Goal: Task Accomplishment & Management: Manage account settings

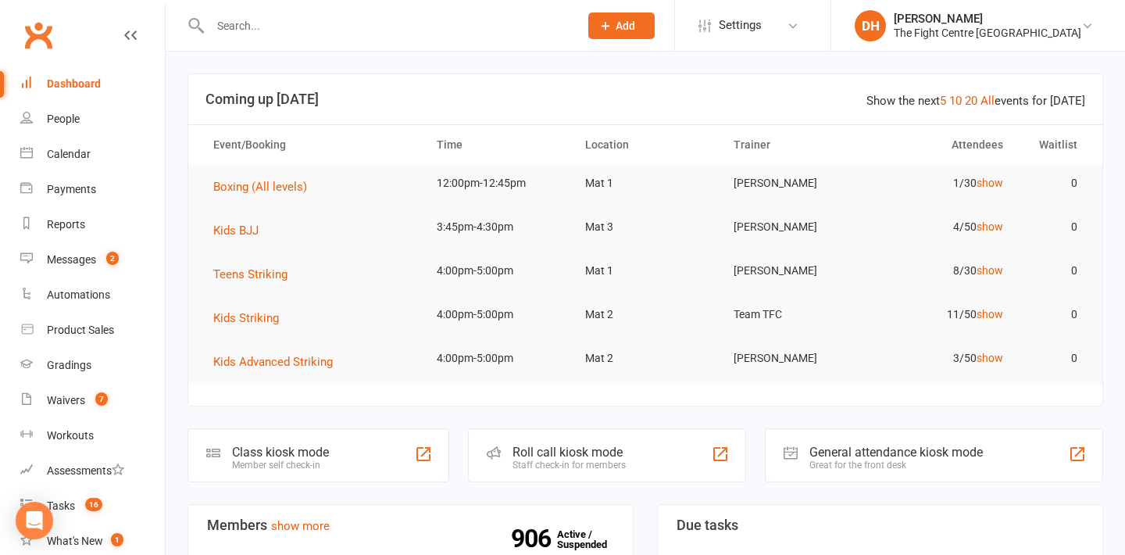
click at [80, 394] on div "Waivers" at bounding box center [66, 400] width 38 height 13
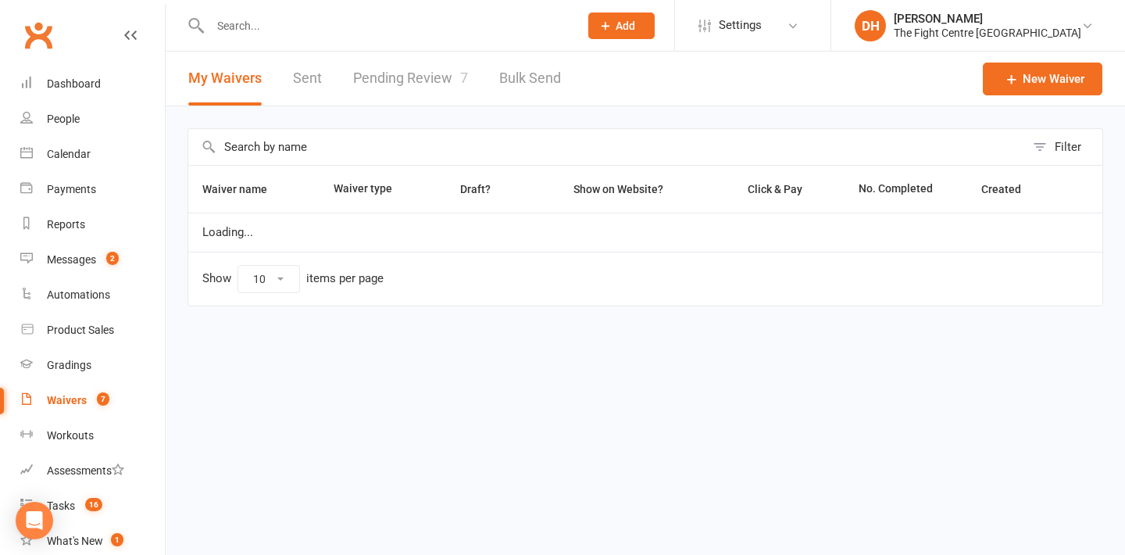
click at [446, 62] on link "Pending Review 7" at bounding box center [410, 79] width 115 height 54
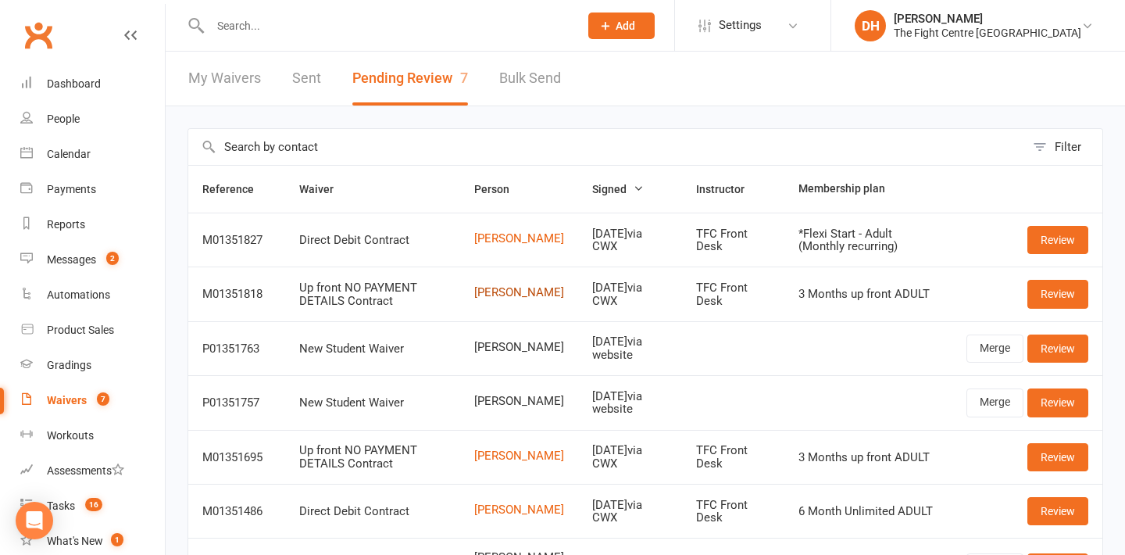
click at [512, 295] on link "[PERSON_NAME]" at bounding box center [519, 292] width 90 height 13
click at [68, 86] on div "Dashboard" at bounding box center [74, 83] width 54 height 13
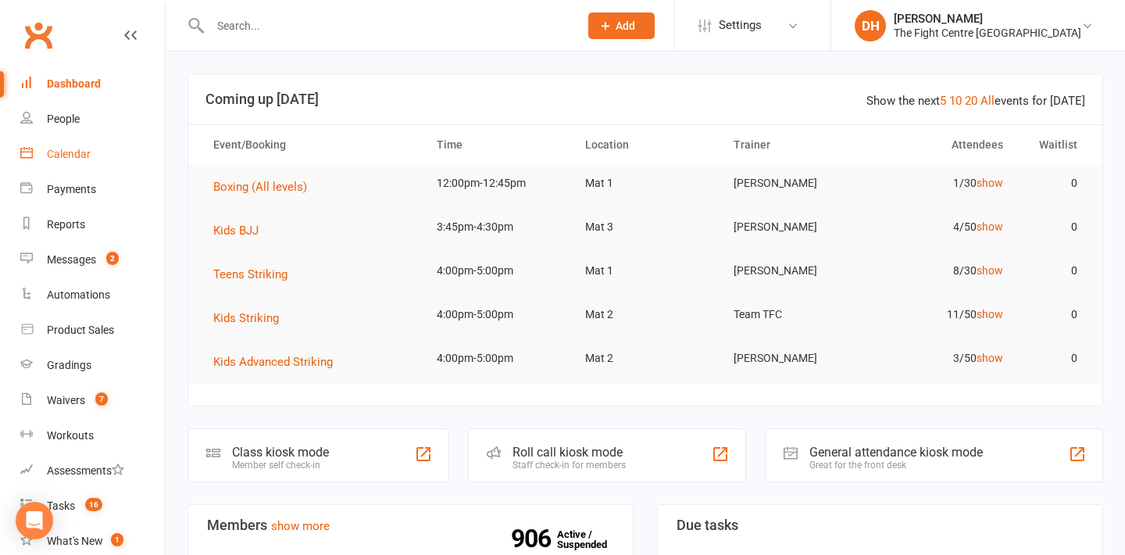
click at [80, 148] on div "Calendar" at bounding box center [69, 154] width 44 height 13
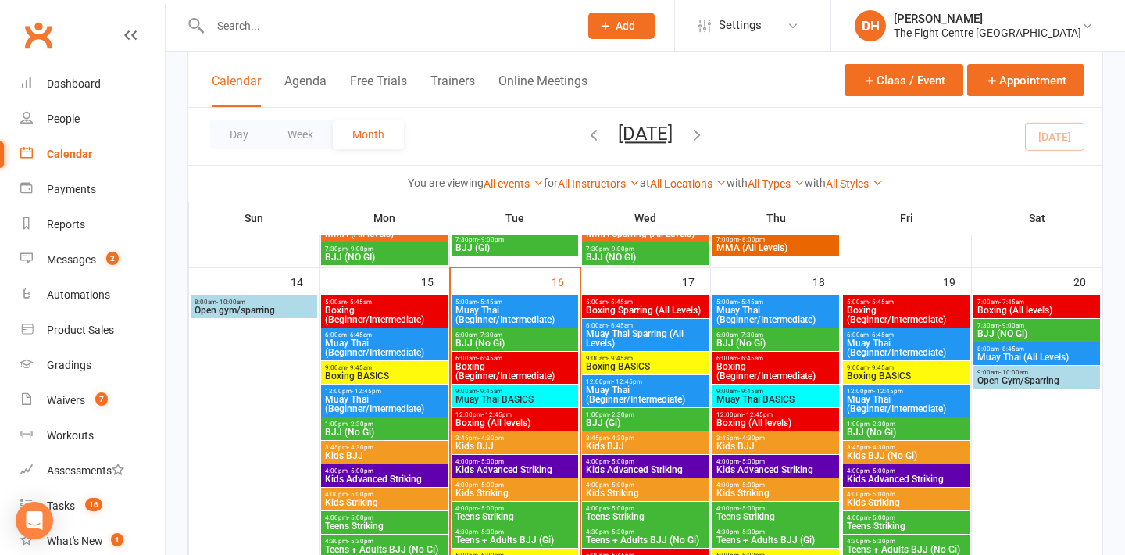
scroll to position [997, 0]
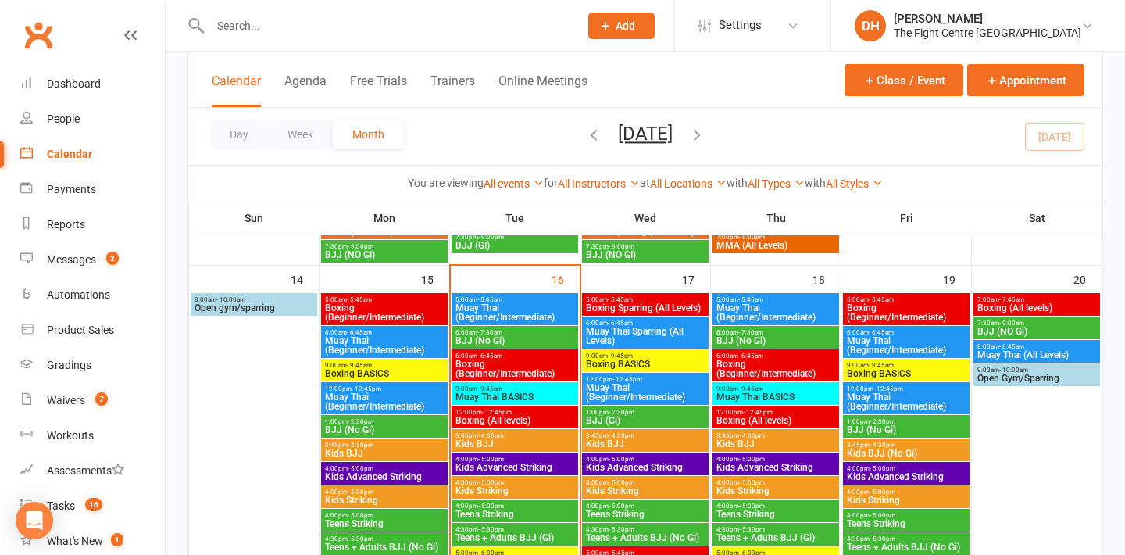
click at [1009, 310] on span "Boxing (All levels)" at bounding box center [1037, 307] width 120 height 9
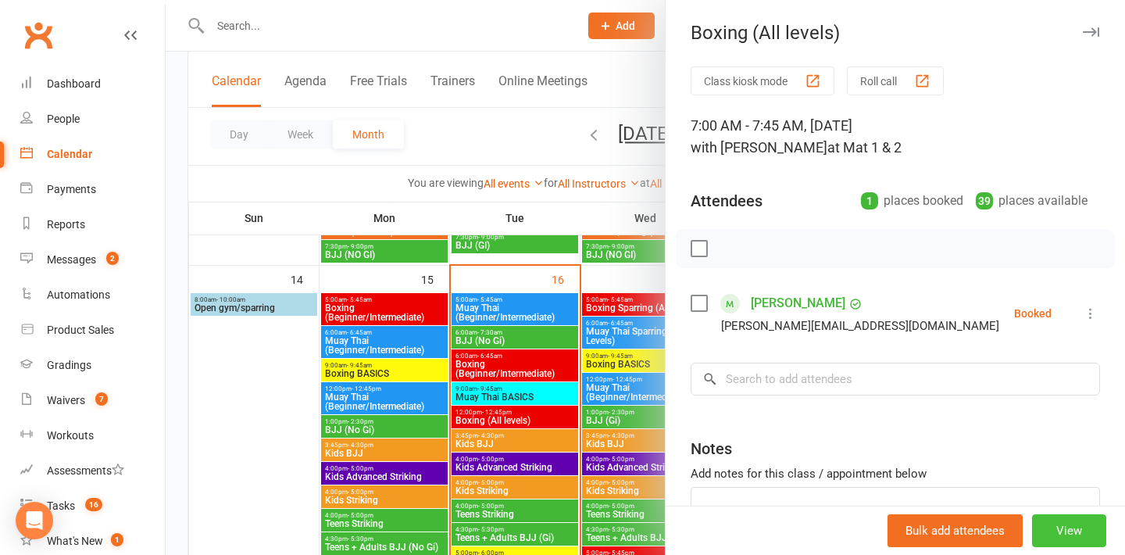
click at [1059, 523] on button "View" at bounding box center [1069, 530] width 74 height 33
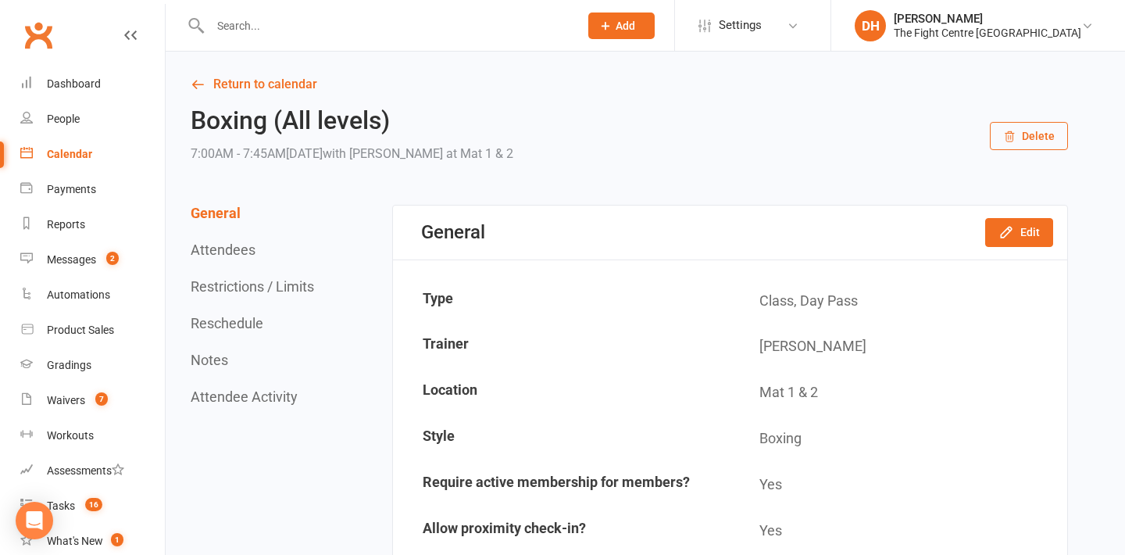
click at [1034, 148] on button "Delete" at bounding box center [1029, 136] width 78 height 28
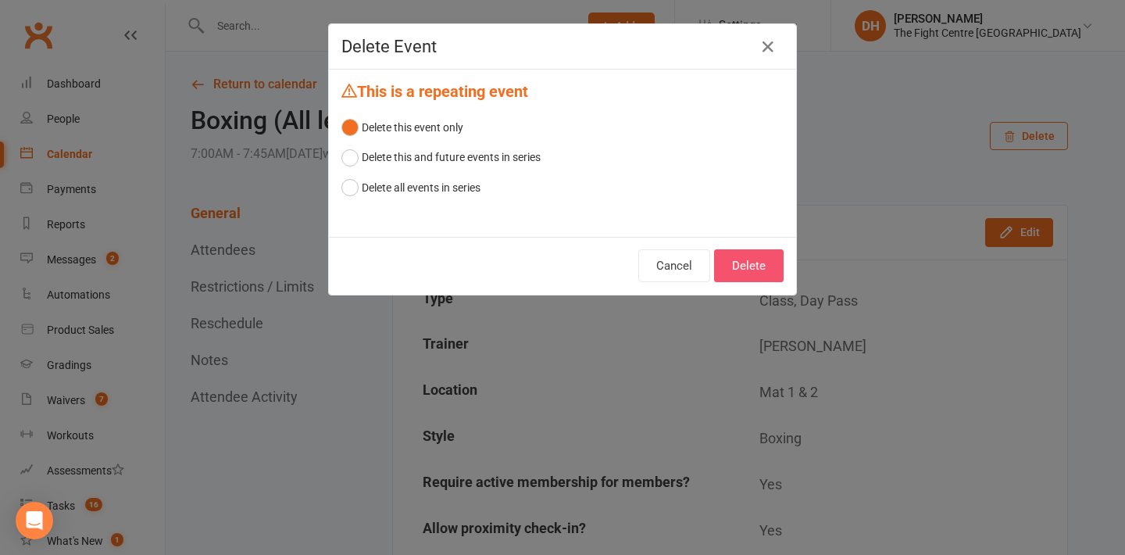
click at [742, 265] on button "Delete" at bounding box center [749, 265] width 70 height 33
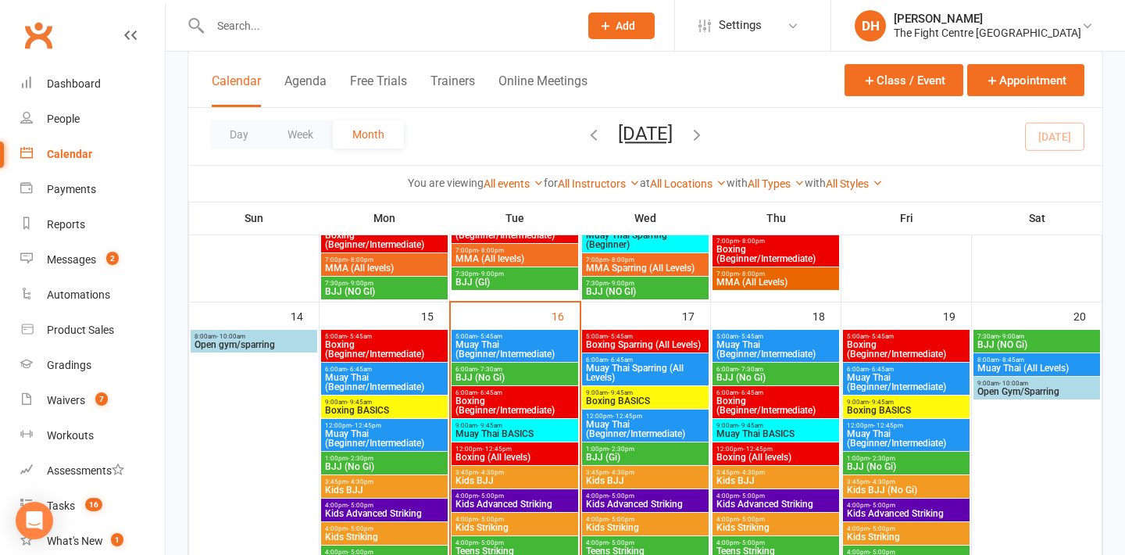
scroll to position [951, 0]
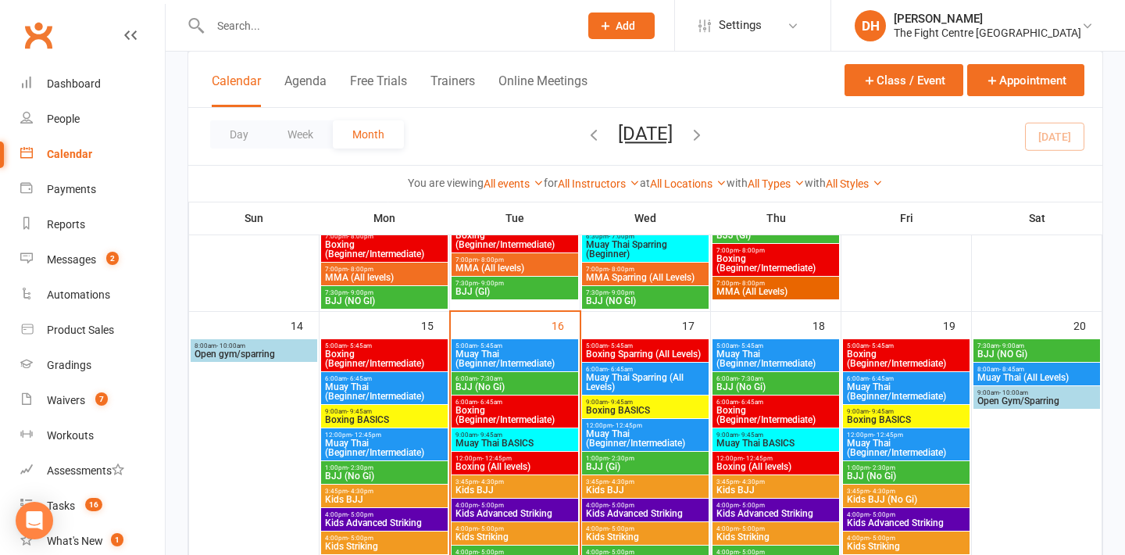
click at [1007, 349] on span "BJJ (NO Gi)" at bounding box center [1037, 353] width 120 height 9
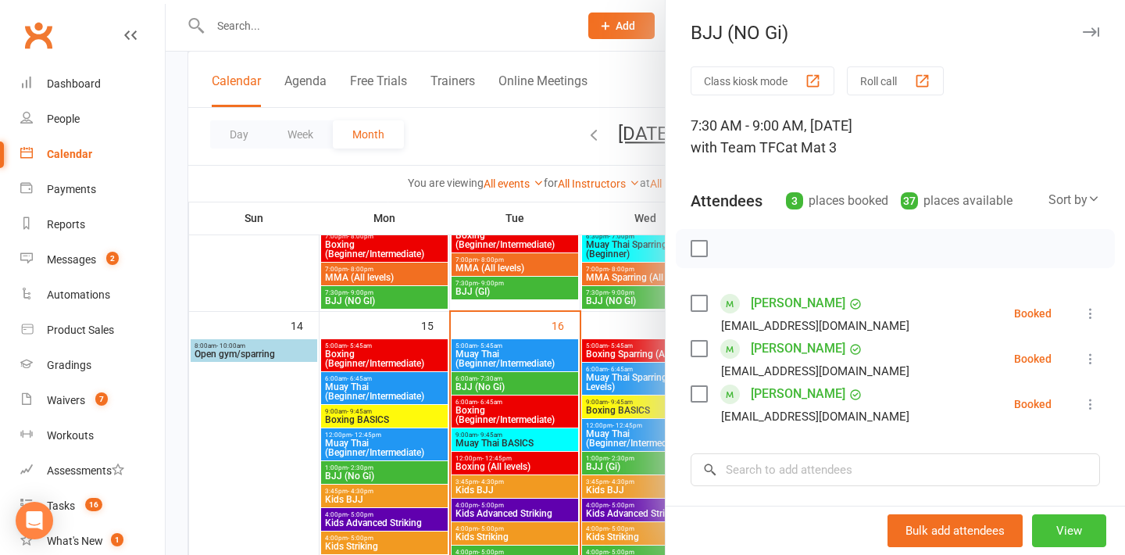
click at [1067, 525] on button "View" at bounding box center [1069, 530] width 74 height 33
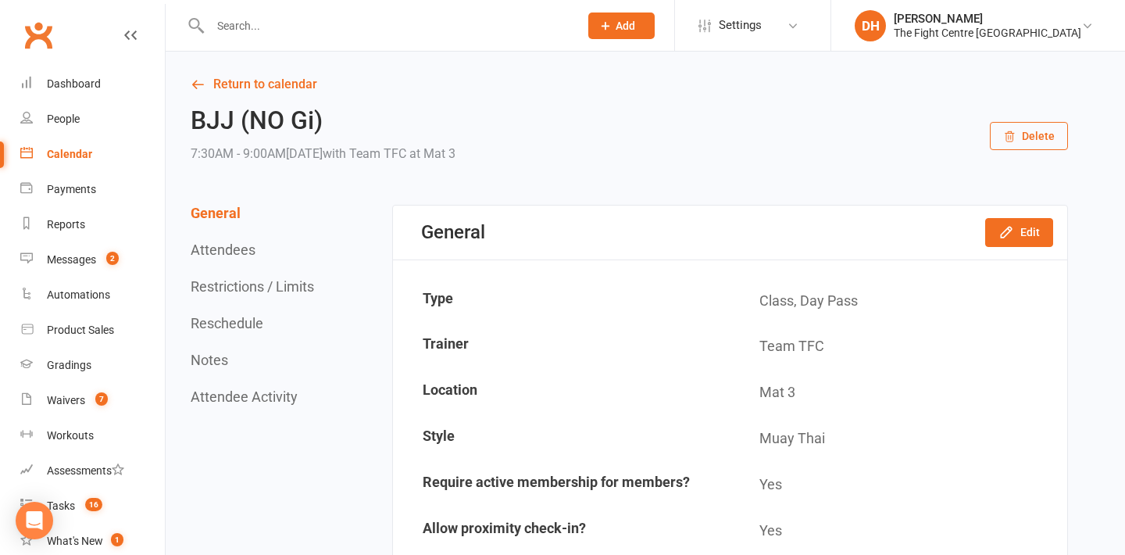
click at [1042, 130] on button "Delete" at bounding box center [1029, 136] width 78 height 28
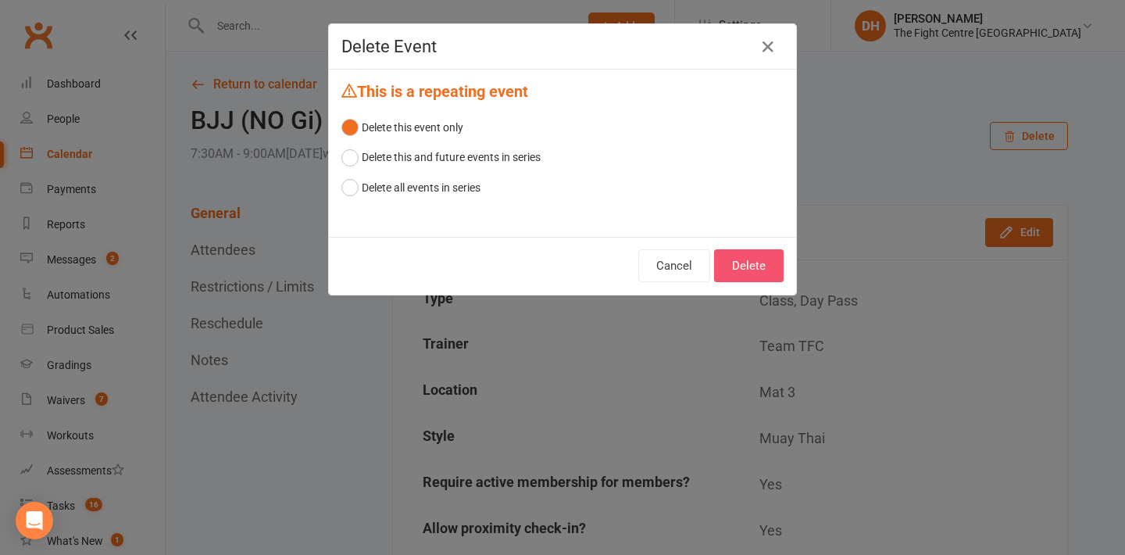
click at [733, 255] on button "Delete" at bounding box center [749, 265] width 70 height 33
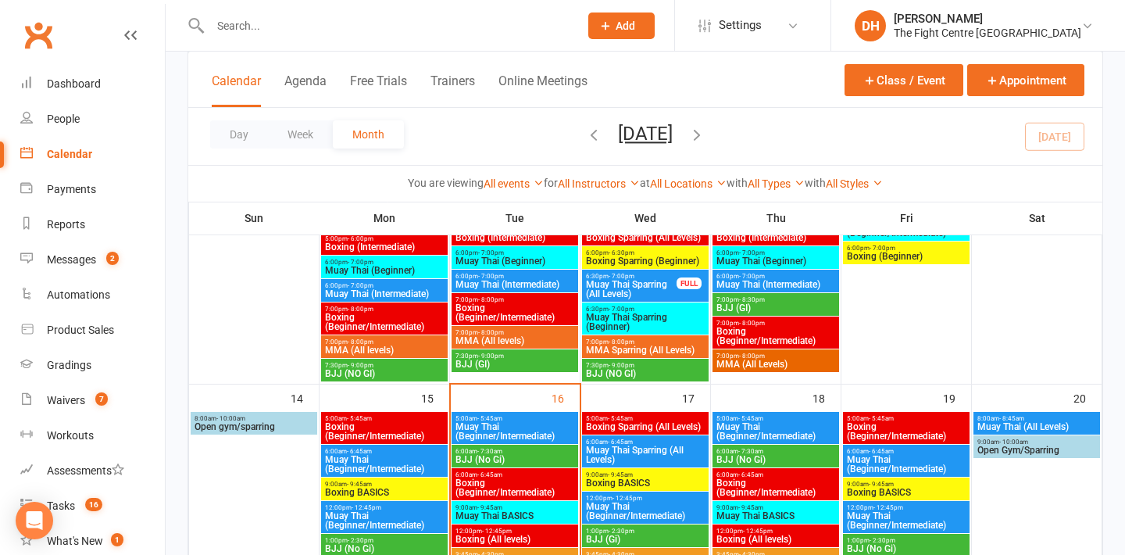
scroll to position [882, 0]
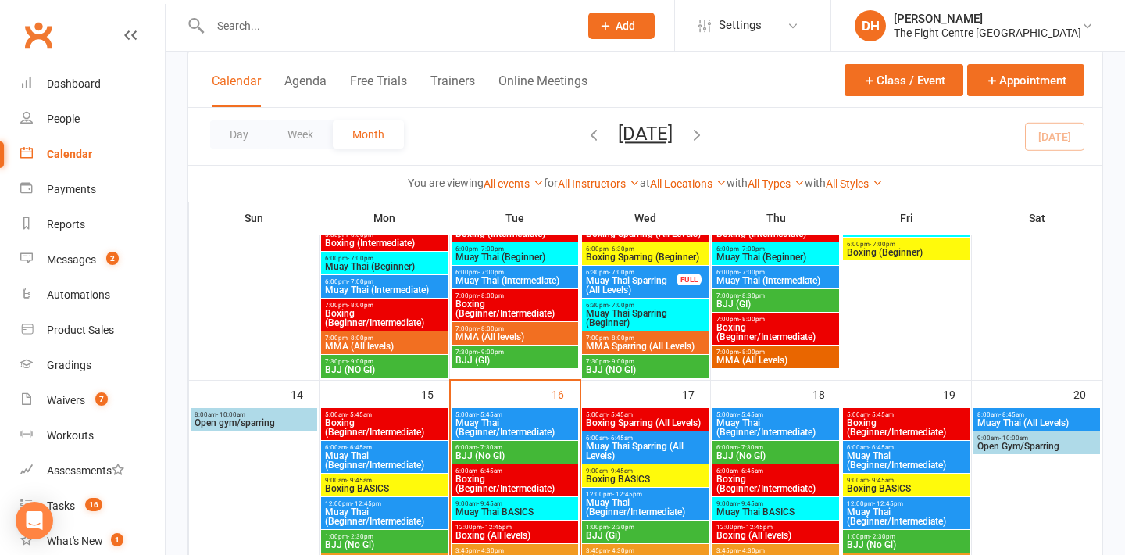
click at [1017, 427] on div "8:00am - 8:45am Muay Thai (All Levels)" at bounding box center [1037, 419] width 127 height 23
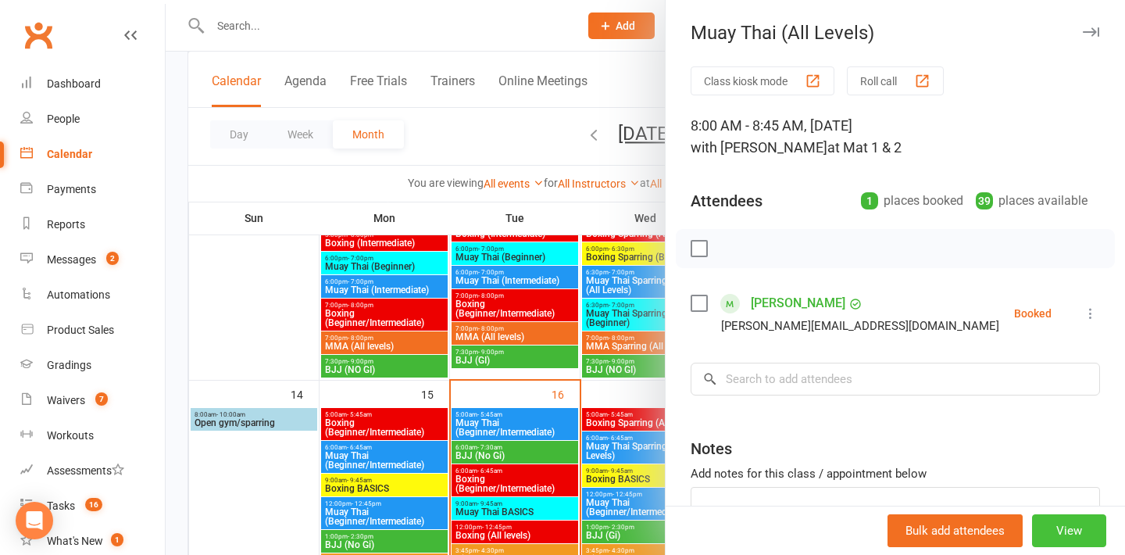
click at [1074, 532] on button "View" at bounding box center [1069, 530] width 74 height 33
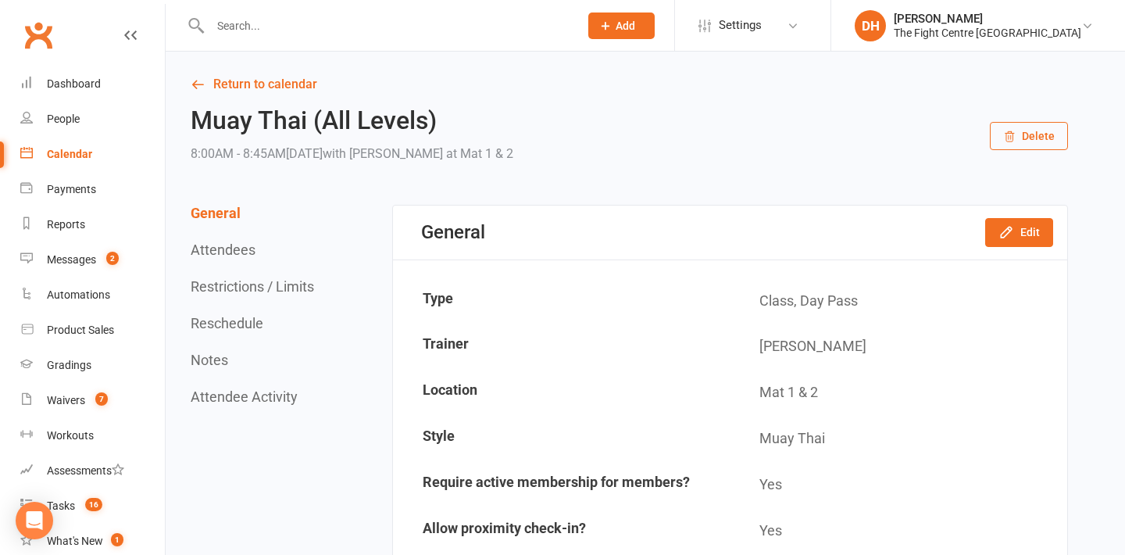
click at [1016, 138] on icon "button" at bounding box center [1009, 136] width 13 height 13
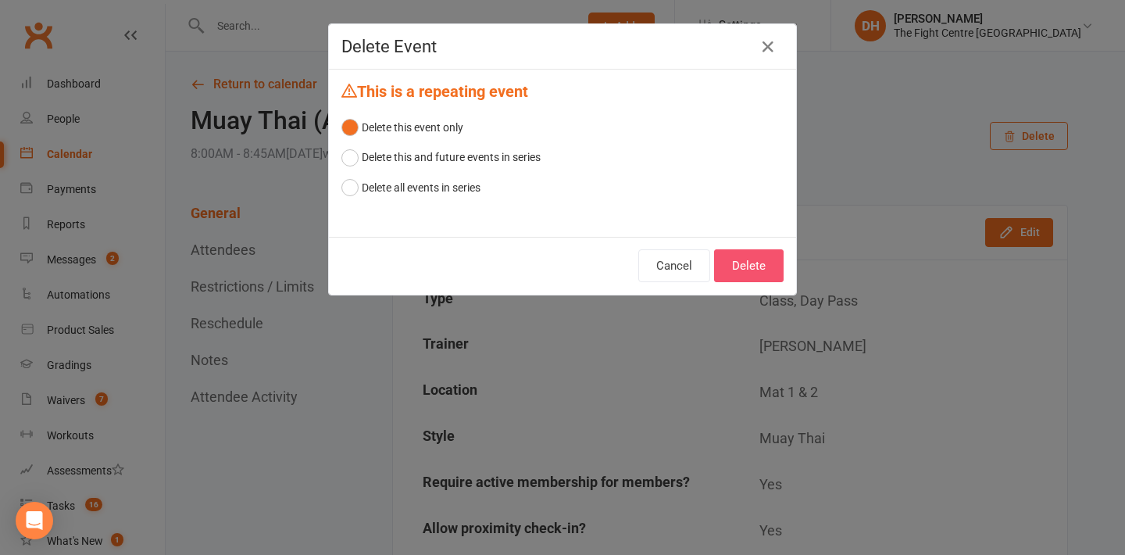
click at [745, 266] on button "Delete" at bounding box center [749, 265] width 70 height 33
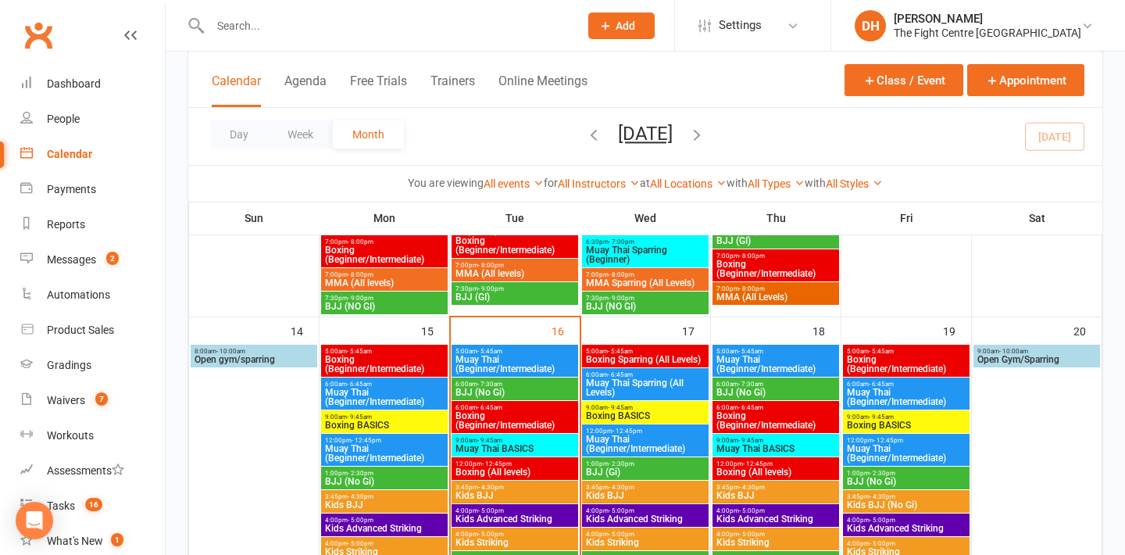
scroll to position [949, 0]
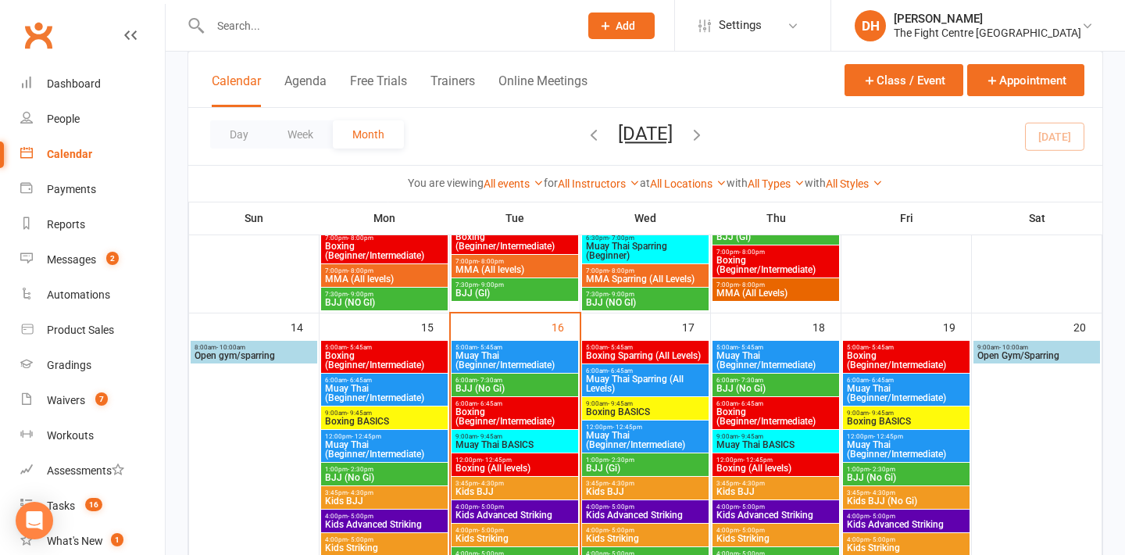
click at [988, 352] on span "Open Gym/Sparring" at bounding box center [1037, 355] width 120 height 9
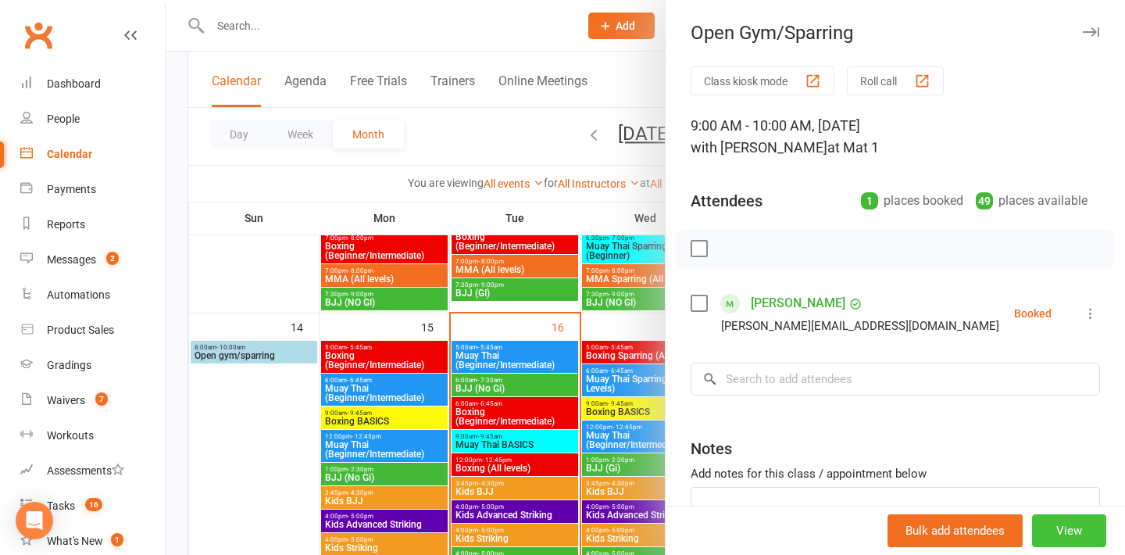
click at [1079, 519] on button "View" at bounding box center [1069, 530] width 74 height 33
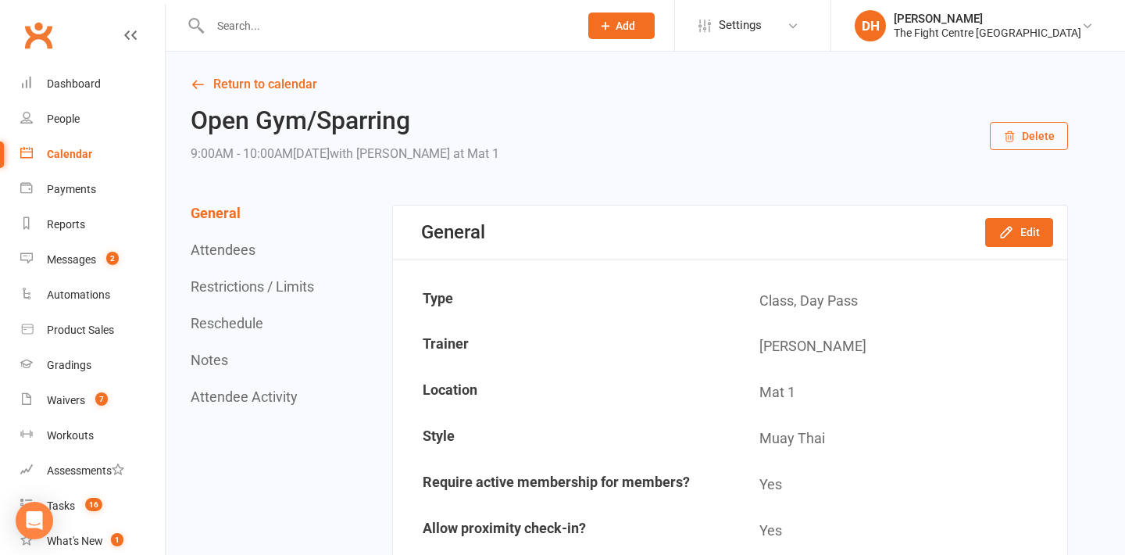
click at [1045, 120] on div "Open Gym/Sparring 9:00AM - 10:00AM[DATE] with [PERSON_NAME] at Mat 1 Delete" at bounding box center [629, 136] width 877 height 58
click at [1043, 130] on button "Delete" at bounding box center [1029, 136] width 78 height 28
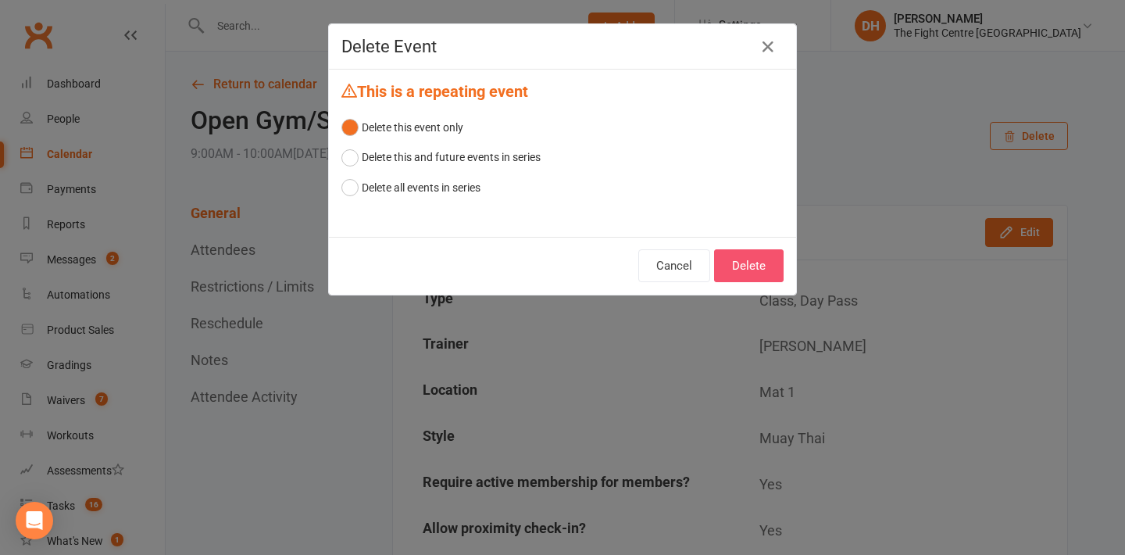
click at [741, 259] on button "Delete" at bounding box center [749, 265] width 70 height 33
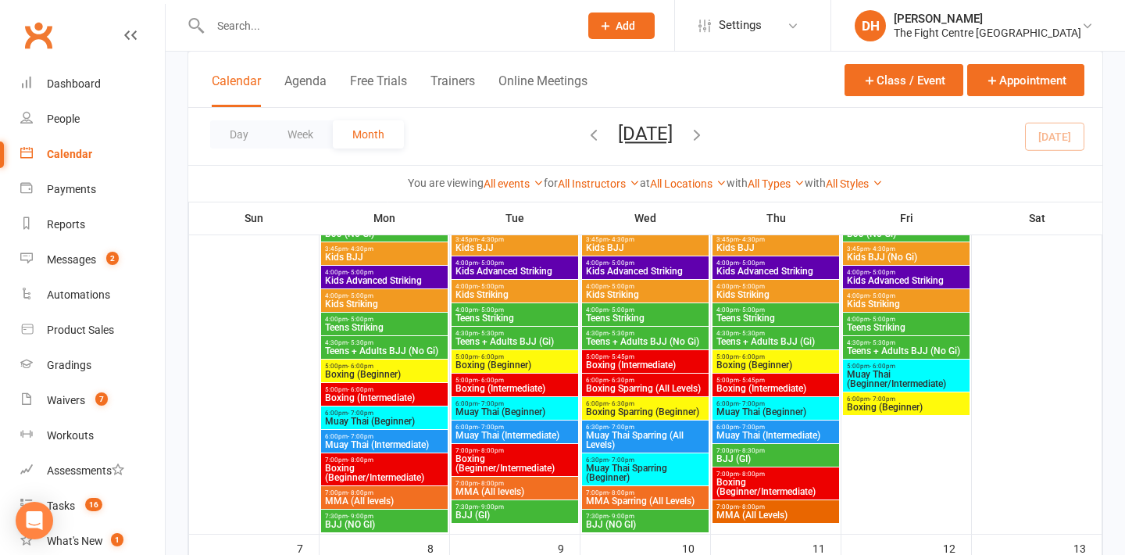
scroll to position [265, 0]
